Goal: Task Accomplishment & Management: Manage account settings

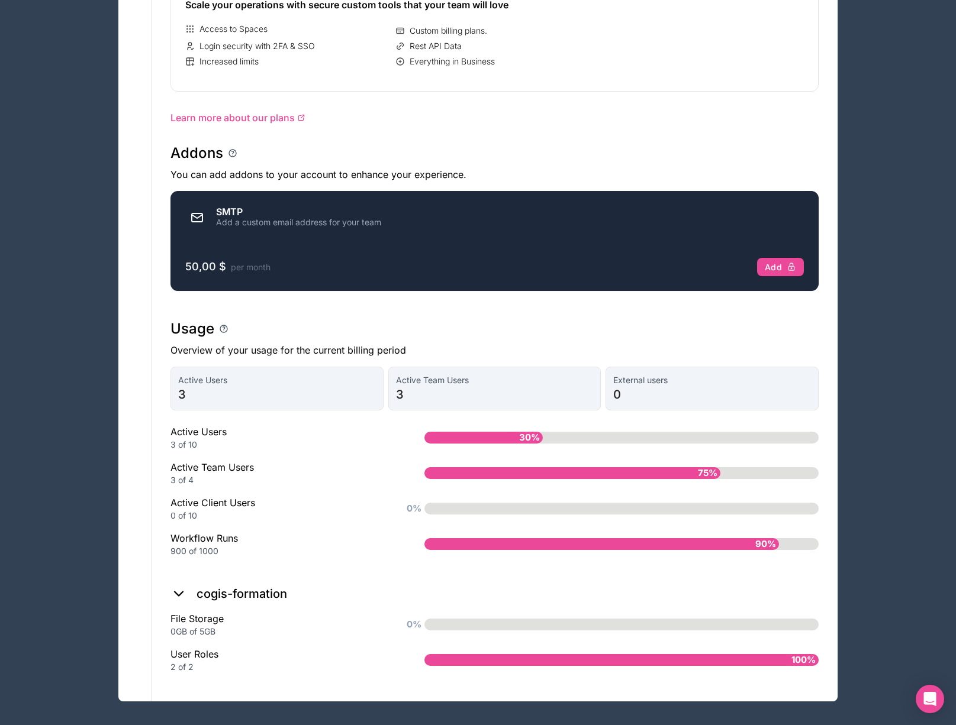
scroll to position [582, 0]
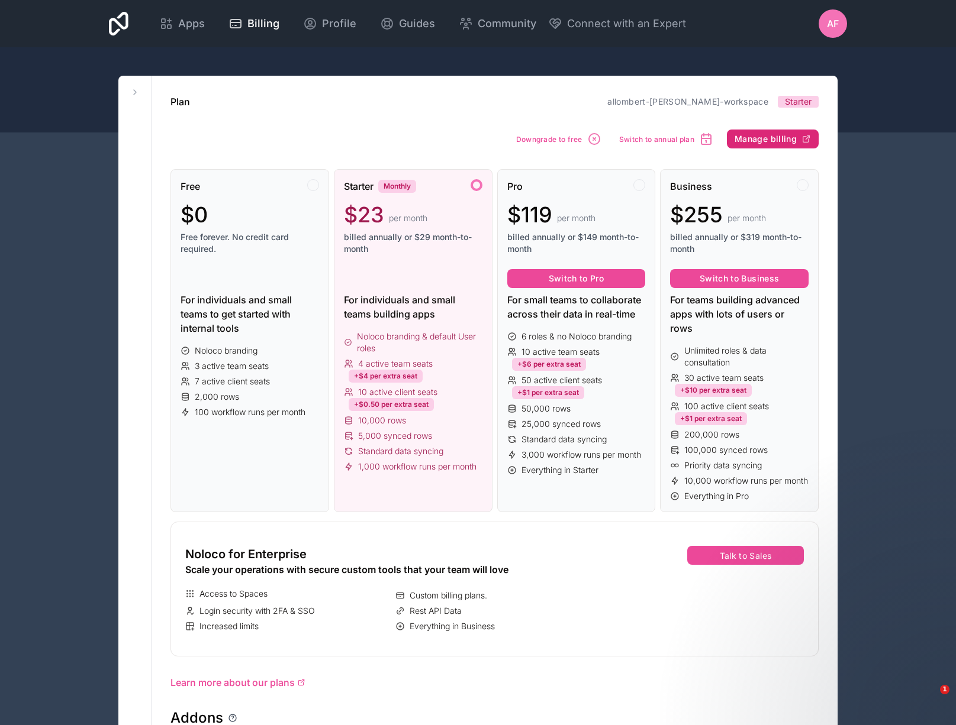
click at [778, 140] on span "Manage billing" at bounding box center [765, 139] width 62 height 11
